Goal: Task Accomplishment & Management: Manage account settings

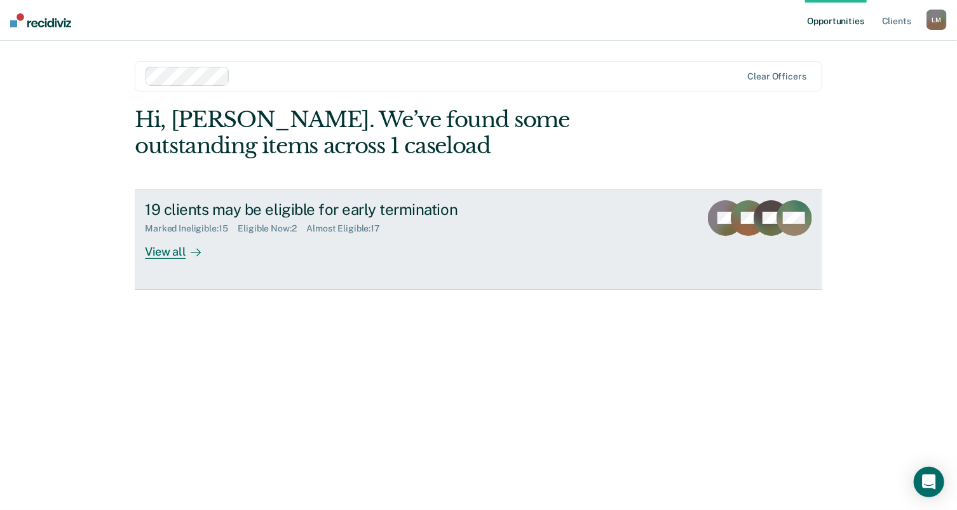
click at [161, 253] on div "View all" at bounding box center [180, 246] width 71 height 25
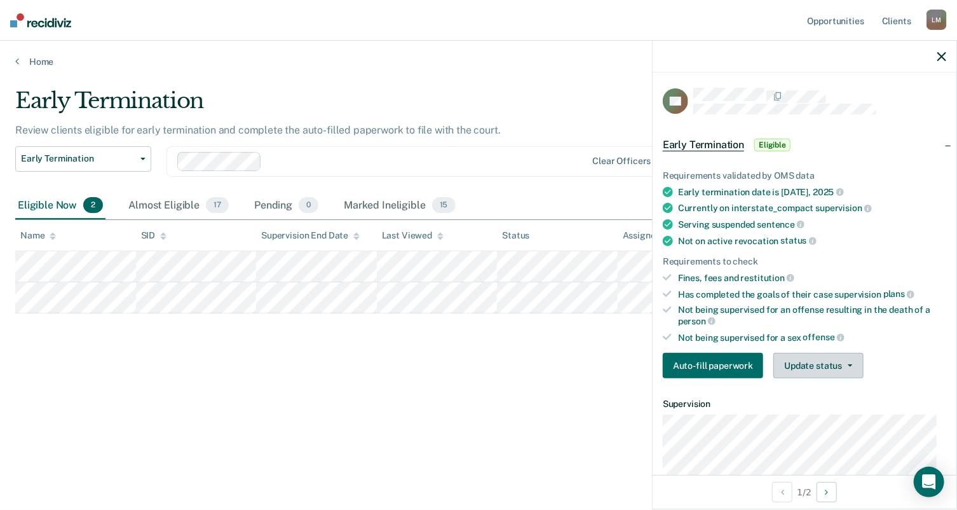
click at [805, 360] on button "Update status" at bounding box center [819, 365] width 90 height 25
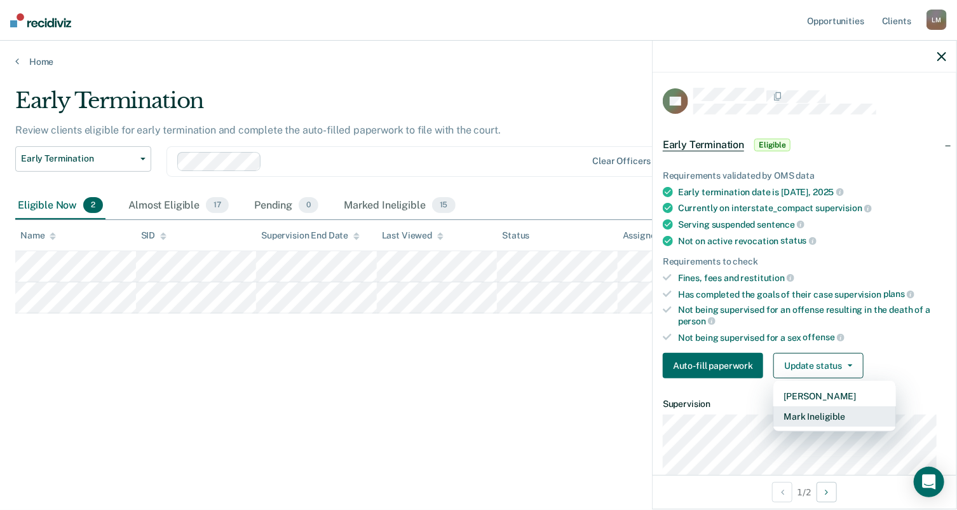
click at [806, 412] on button "Mark Ineligible" at bounding box center [835, 416] width 123 height 20
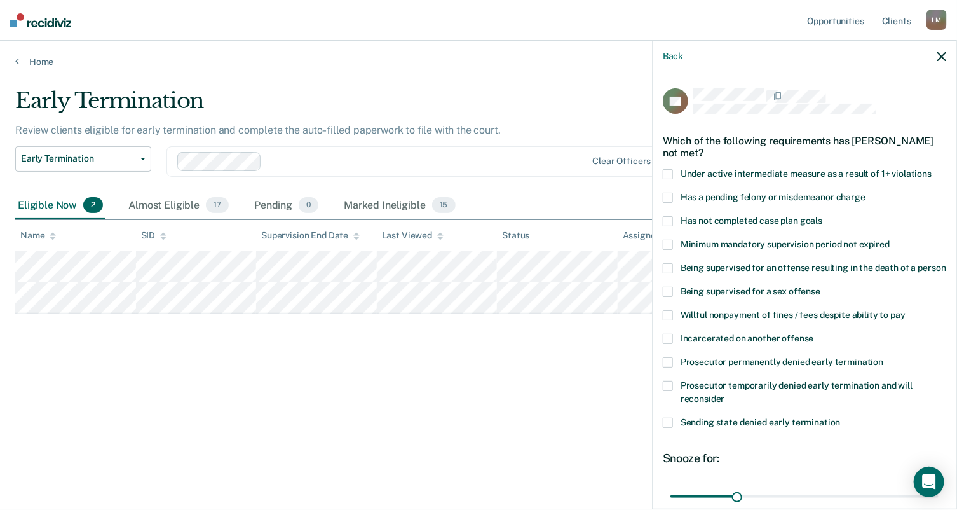
click at [665, 217] on span at bounding box center [668, 221] width 10 height 10
click at [822, 216] on input "Has not completed case plan goals" at bounding box center [822, 216] width 0 height 0
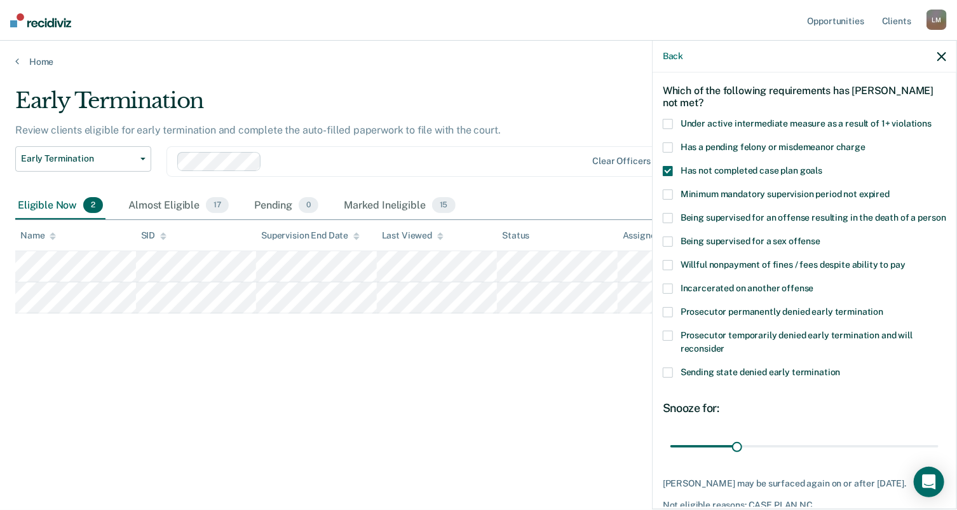
scroll to position [124, 0]
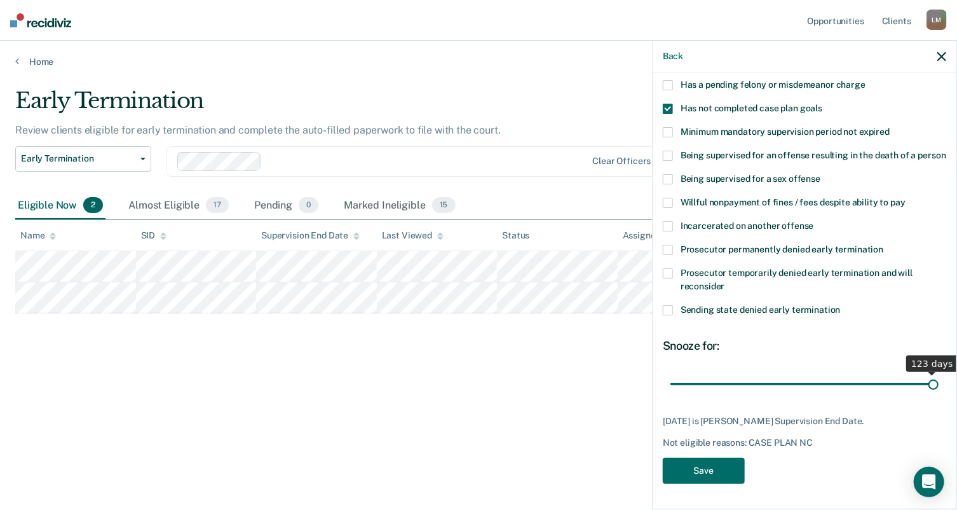
drag, startPoint x: 734, startPoint y: 384, endPoint x: 938, endPoint y: 369, distance: 204.6
type input "123"
click at [939, 373] on input "range" at bounding box center [805, 384] width 268 height 22
click at [686, 476] on button "Save" at bounding box center [704, 471] width 82 height 26
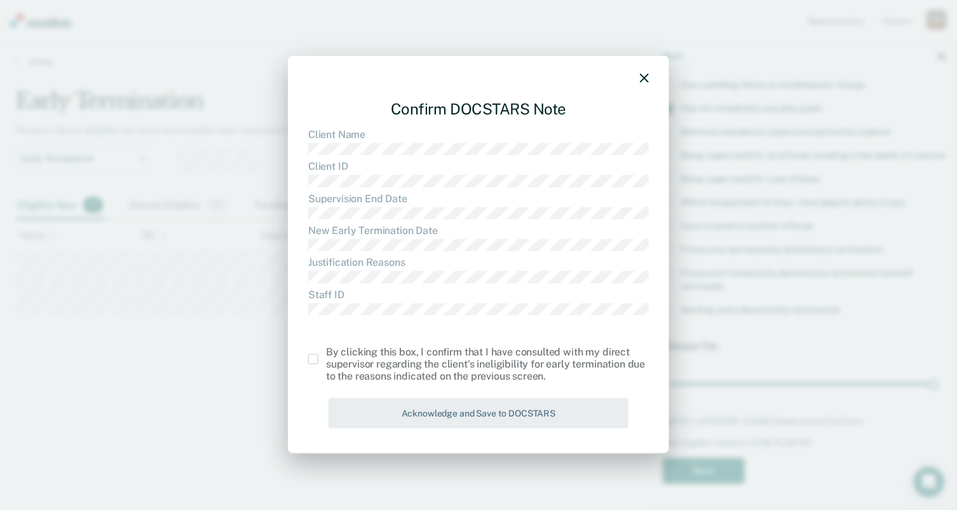
drag, startPoint x: 311, startPoint y: 357, endPoint x: 325, endPoint y: 364, distance: 15.6
click at [311, 357] on span at bounding box center [313, 359] width 10 height 10
click at [326, 354] on input "checkbox" at bounding box center [326, 354] width 0 height 0
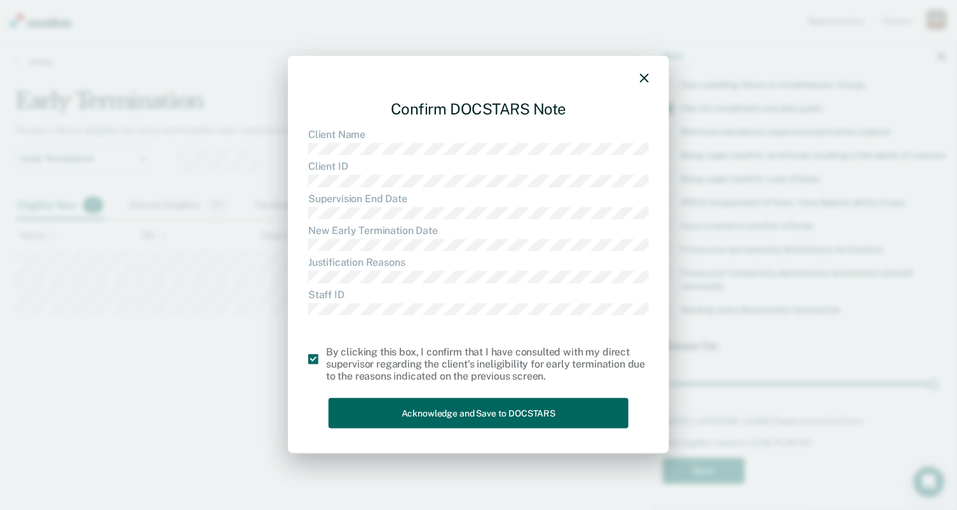
click at [423, 414] on button "Acknowledge and Save to DOCSTARS" at bounding box center [479, 412] width 300 height 31
